Goal: Information Seeking & Learning: Find specific fact

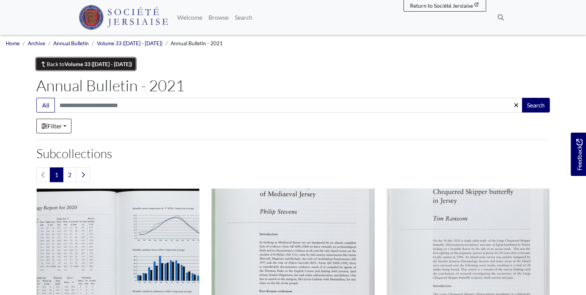
click at [111, 65] on strong "Volume 33 ([DATE] - [DATE])" at bounding box center [99, 64] width 68 height 7
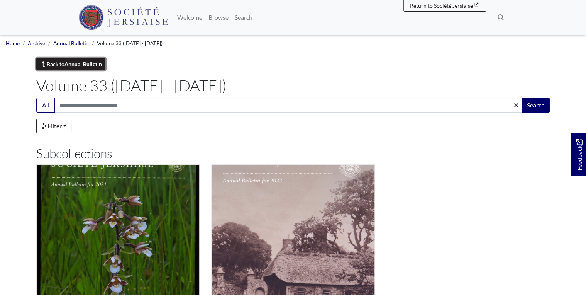
click at [89, 66] on strong "Annual Bulletin" at bounding box center [83, 64] width 37 height 7
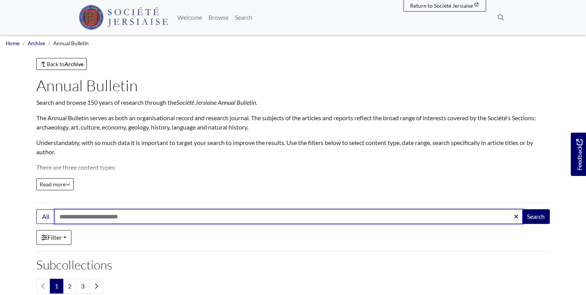
click at [146, 212] on input "Search:" at bounding box center [288, 216] width 469 height 15
type input "*******"
click at [522, 209] on button "Search" at bounding box center [536, 216] width 28 height 15
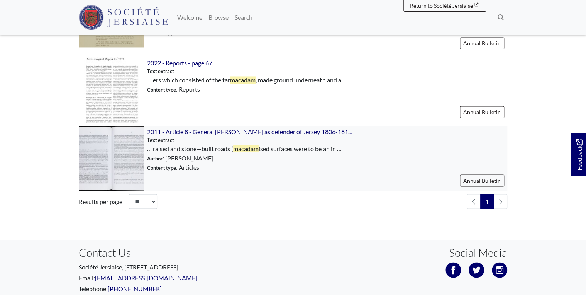
scroll to position [543, 0]
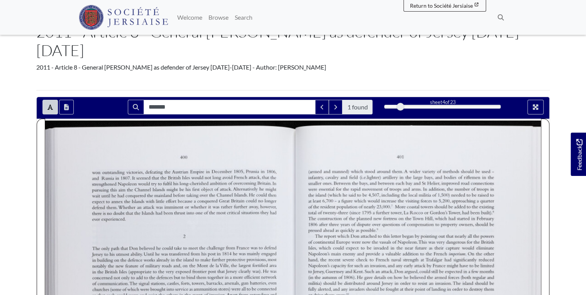
scroll to position [185, 0]
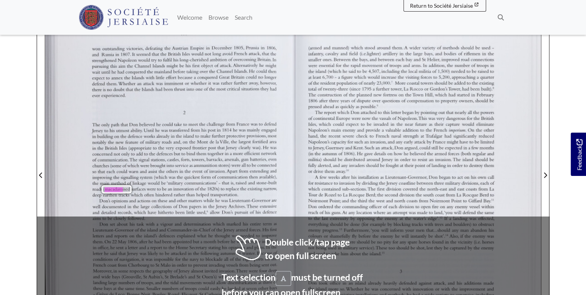
click at [238, 140] on div "The only path that [PERSON_NAME] believed he could take to meet the challenge f…" at bounding box center [184, 159] width 185 height 75
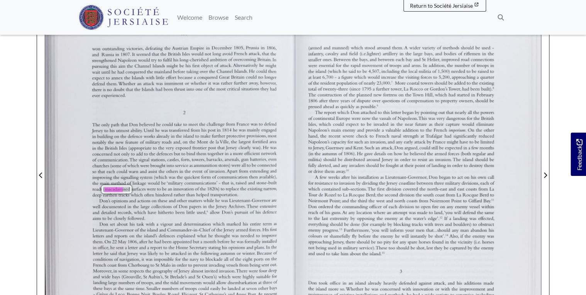
click at [133, 141] on div "The only path that [PERSON_NAME] believed he could take to meet the challenge f…" at bounding box center [184, 159] width 185 height 75
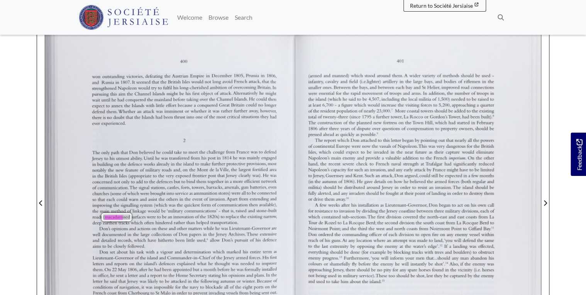
scroll to position [124, 0]
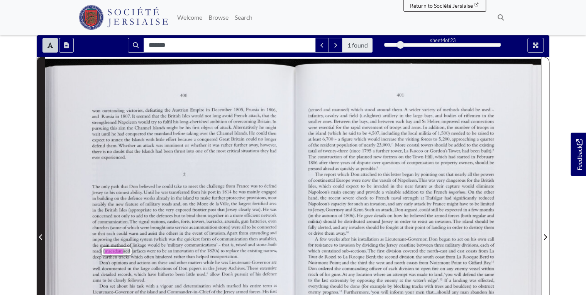
click at [38, 232] on span "Previous Page" at bounding box center [41, 236] width 8 height 9
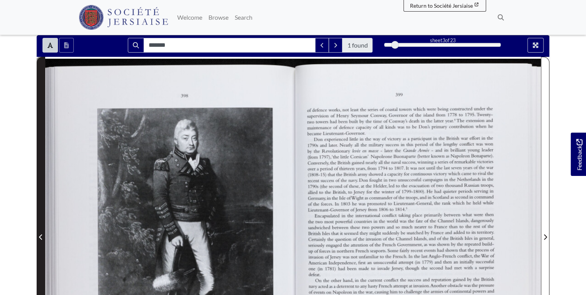
click at [38, 232] on span "Previous Page" at bounding box center [41, 236] width 8 height 9
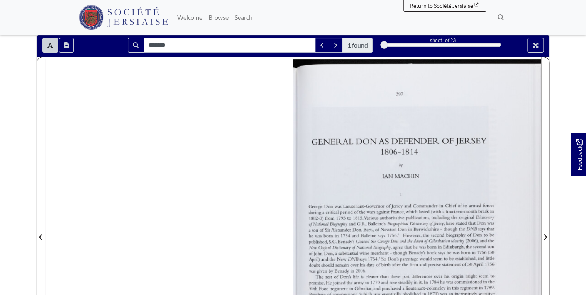
click at [550, 211] on section "Loading ******* 1 found sheet 1 of 23 1 *" at bounding box center [293, 232] width 525 height 395
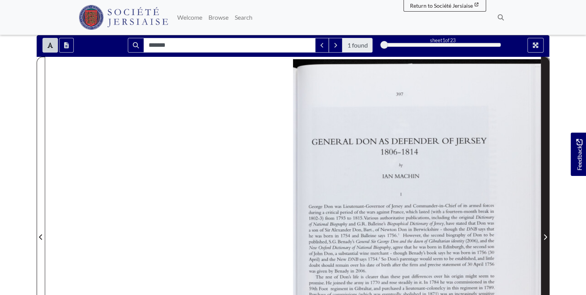
click at [547, 234] on icon "Next Page" at bounding box center [546, 237] width 4 height 6
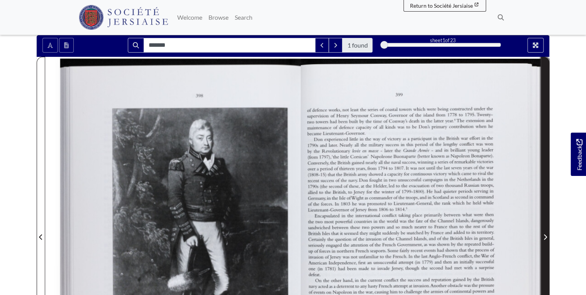
click at [547, 234] on icon "Next Page" at bounding box center [546, 237] width 4 height 6
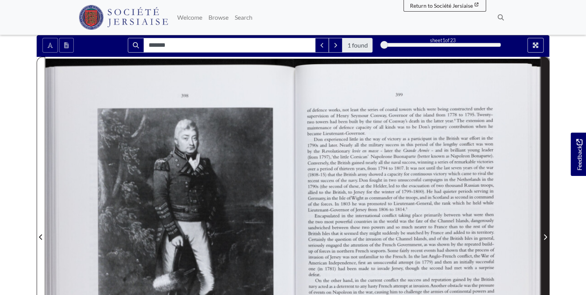
click at [547, 234] on icon "Next Page" at bounding box center [546, 237] width 4 height 6
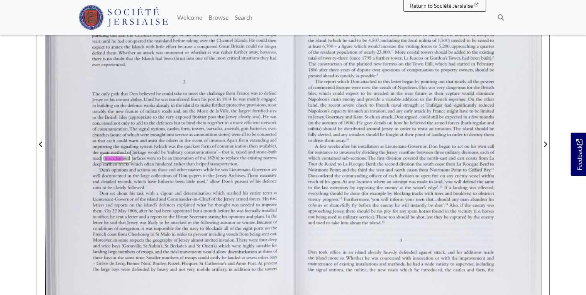
scroll to position [124, 0]
